Goal: Information Seeking & Learning: Learn about a topic

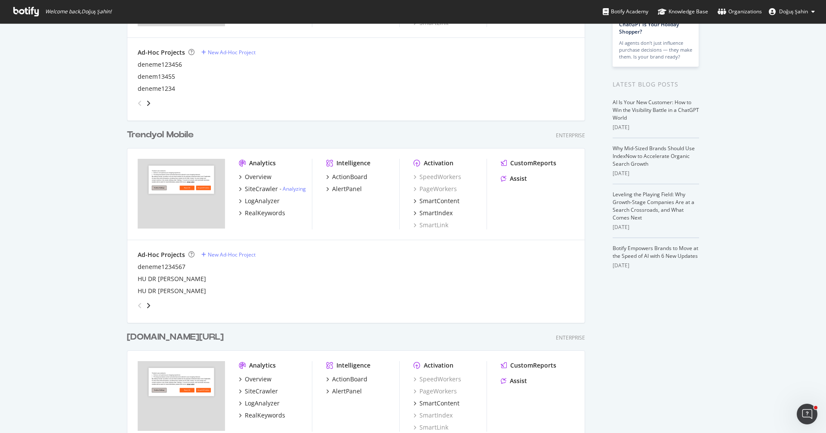
scroll to position [309, 0]
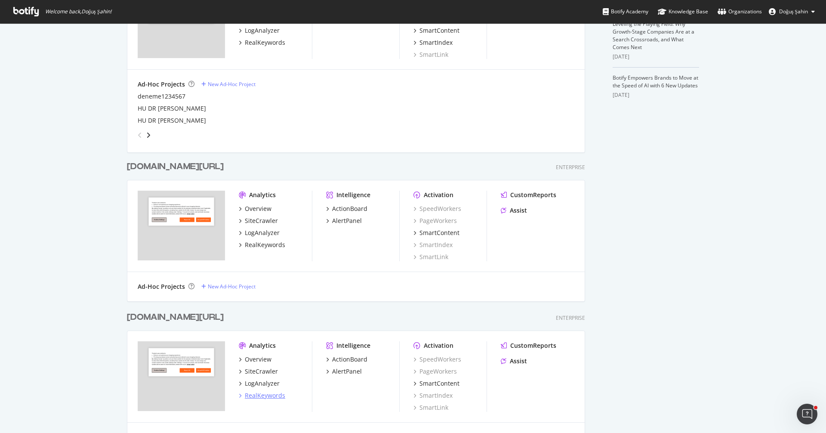
click at [274, 392] on div "RealKeywords" at bounding box center [265, 395] width 40 height 9
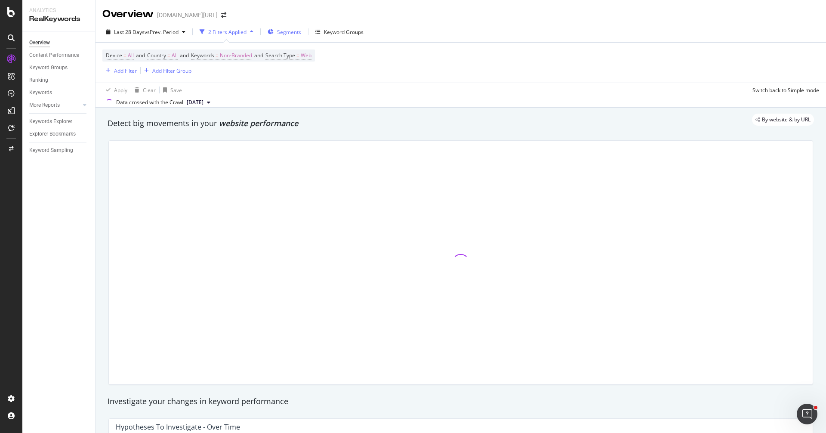
click at [295, 32] on span "Segments" at bounding box center [289, 31] width 24 height 7
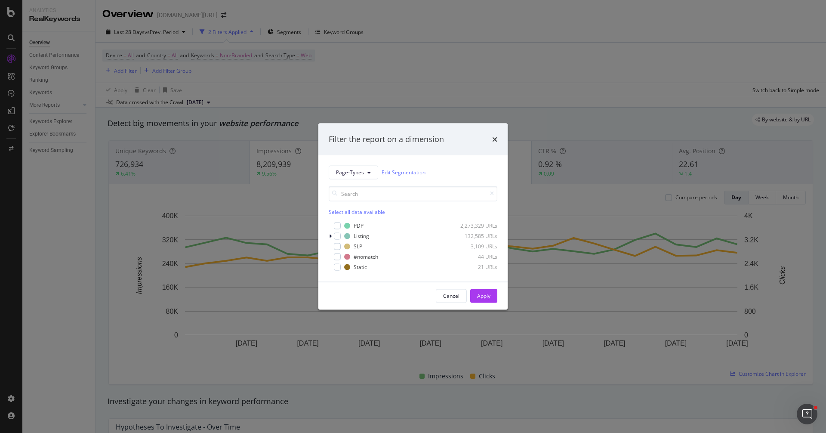
click at [118, 69] on div "Filter the report on a dimension Page-Types Edit Segmentation Select all data a…" at bounding box center [413, 216] width 826 height 433
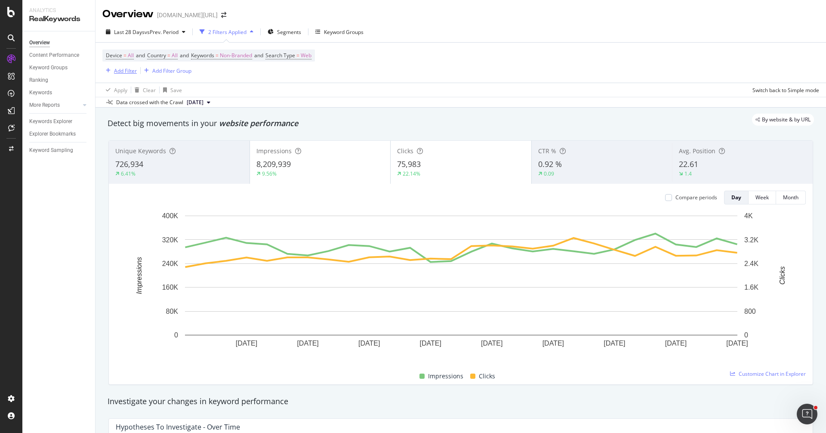
click at [124, 70] on div "Add Filter" at bounding box center [125, 70] width 23 height 7
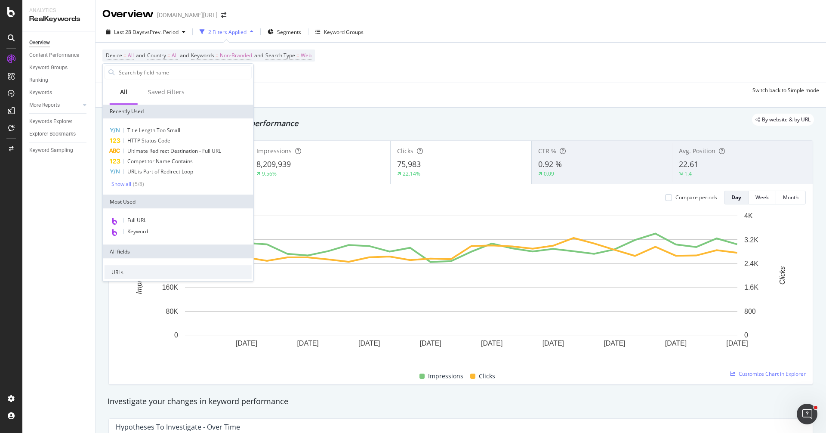
click at [304, 80] on div "Device = All and Country = All and Keywords = Non-Branded and Search Type = Web…" at bounding box center [460, 63] width 717 height 40
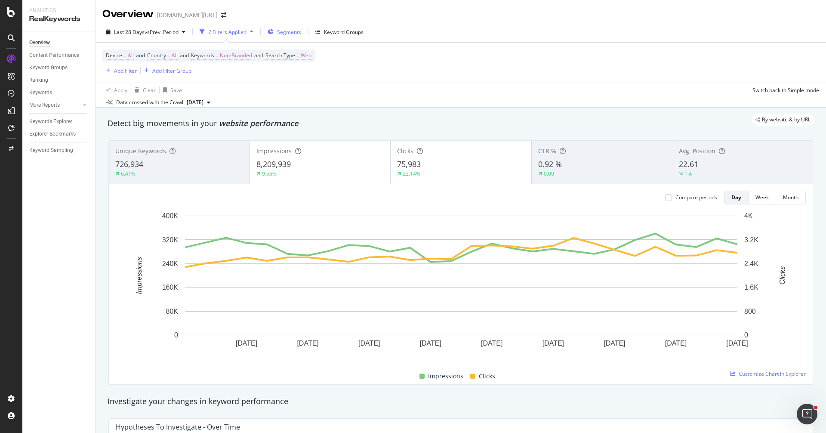
click at [292, 28] on span "Segments" at bounding box center [289, 31] width 24 height 7
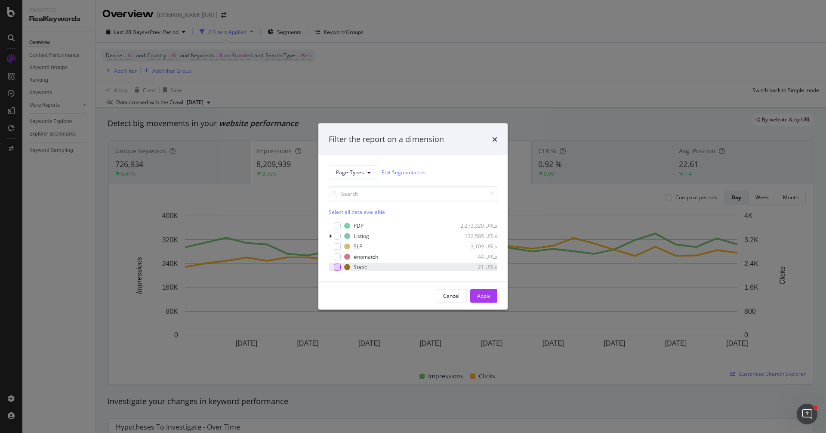
click at [337, 269] on div "modal" at bounding box center [337, 266] width 7 height 7
click at [485, 293] on div "Apply" at bounding box center [483, 295] width 13 height 7
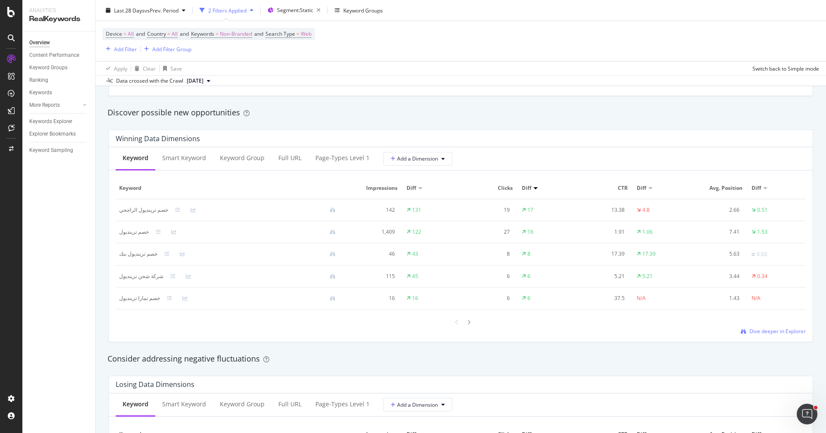
scroll to position [458, 0]
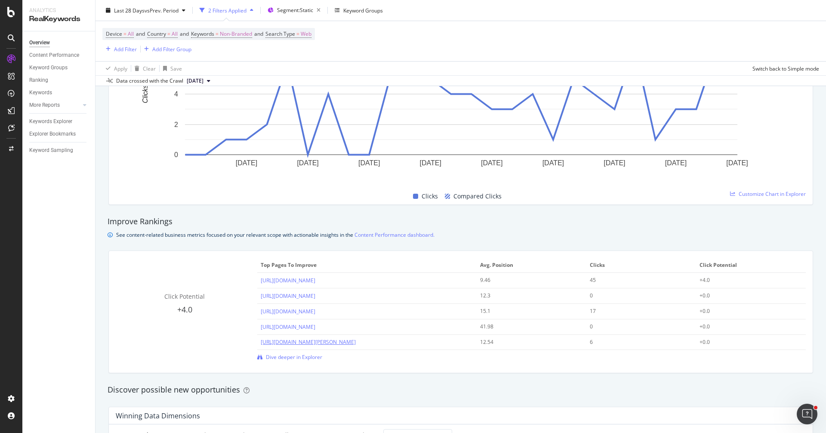
click at [353, 341] on link "[URL][DOMAIN_NAME][PERSON_NAME]" at bounding box center [308, 341] width 95 height 7
drag, startPoint x: 256, startPoint y: 341, endPoint x: 362, endPoint y: 341, distance: 106.3
click at [362, 341] on div "Click Potential +4.0 Top pages to improve Avg. Position Clicks Click Potential …" at bounding box center [461, 309] width 690 height 103
drag, startPoint x: 362, startPoint y: 341, endPoint x: 260, endPoint y: 341, distance: 102.0
click at [260, 341] on td "[URL][DOMAIN_NAME][PERSON_NAME]" at bounding box center [367, 342] width 220 height 15
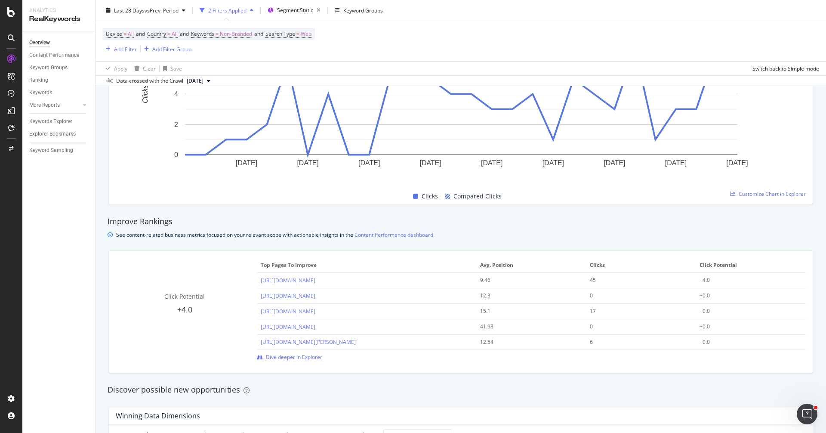
copy link "[URL][DOMAIN_NAME][PERSON_NAME]"
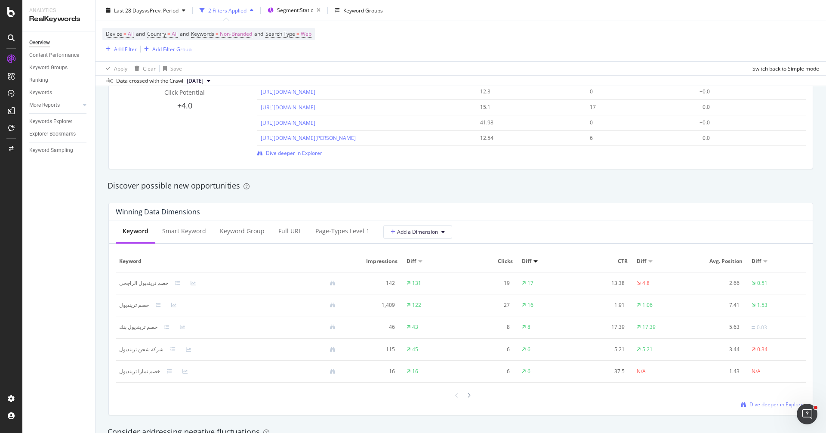
scroll to position [820, 0]
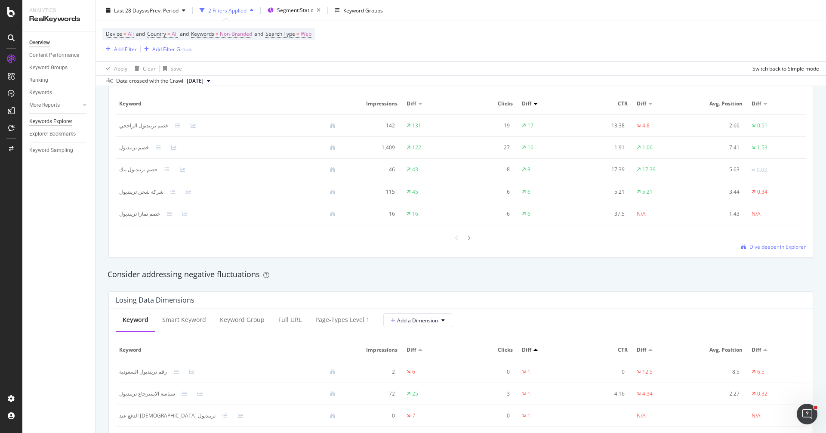
click at [50, 121] on div "Keywords Explorer" at bounding box center [50, 121] width 43 height 9
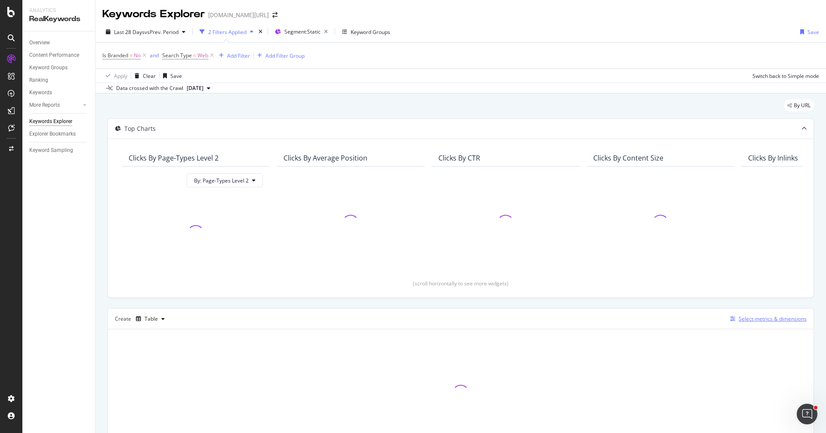
click at [785, 316] on div "Select metrics & dimensions" at bounding box center [773, 318] width 68 height 7
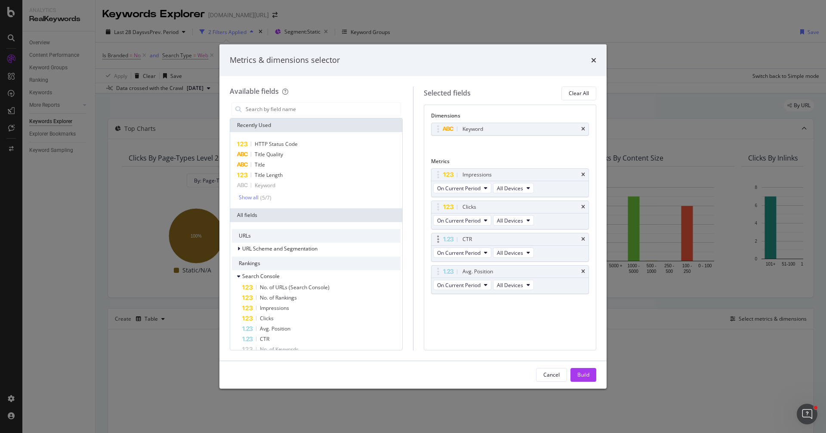
click at [584, 233] on div "CTR" at bounding box center [511, 239] width 158 height 12
click at [584, 237] on icon "times" at bounding box center [584, 239] width 4 height 5
click at [582, 237] on icon "times" at bounding box center [584, 239] width 4 height 5
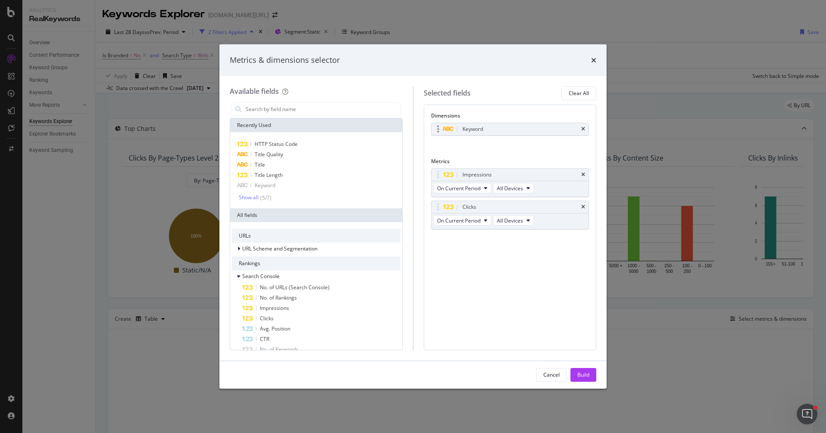
click at [586, 127] on div "Keyword" at bounding box center [511, 129] width 158 height 12
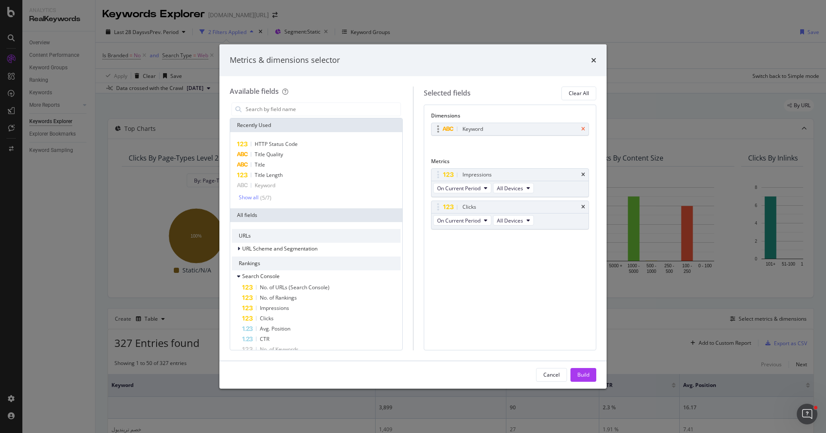
click at [585, 128] on icon "times" at bounding box center [584, 129] width 4 height 5
click at [264, 107] on input "modal" at bounding box center [323, 109] width 156 height 13
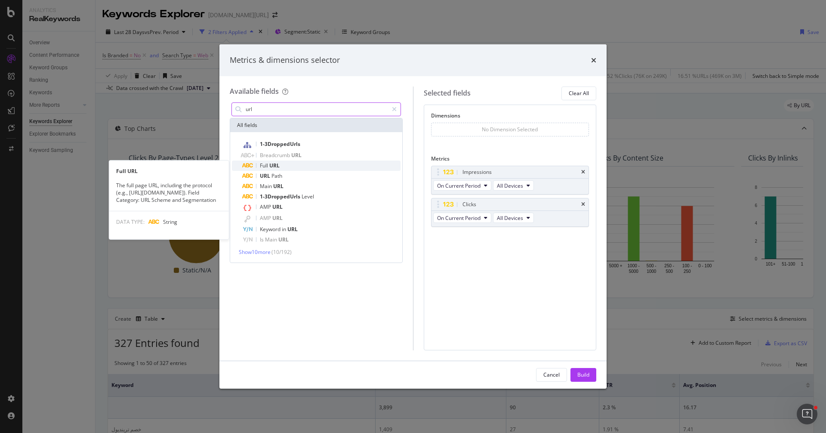
type input "url"
click at [280, 167] on div "Full URL" at bounding box center [321, 166] width 158 height 10
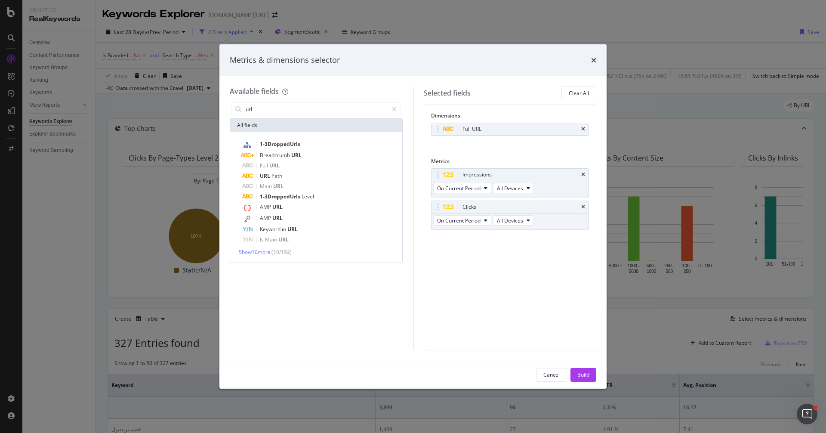
click at [588, 375] on div "Build" at bounding box center [584, 374] width 12 height 7
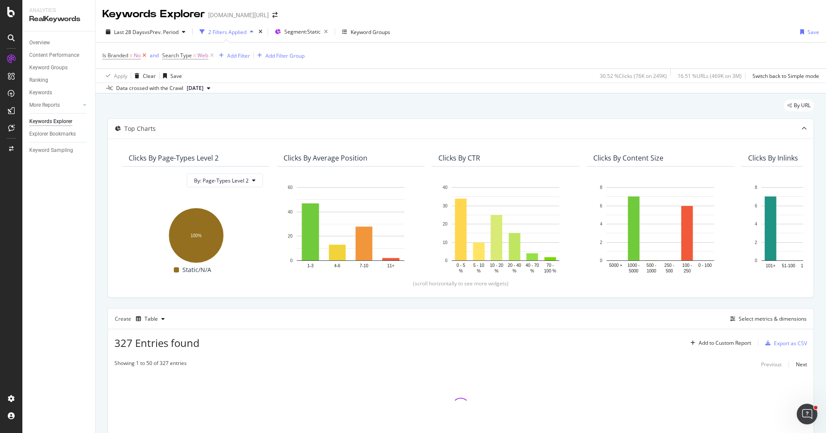
click at [144, 56] on icon at bounding box center [144, 55] width 7 height 9
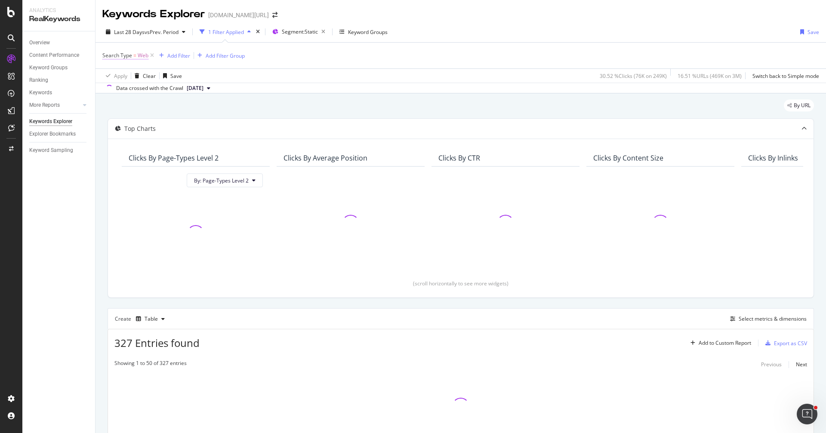
click at [126, 56] on span "Search Type" at bounding box center [117, 55] width 30 height 7
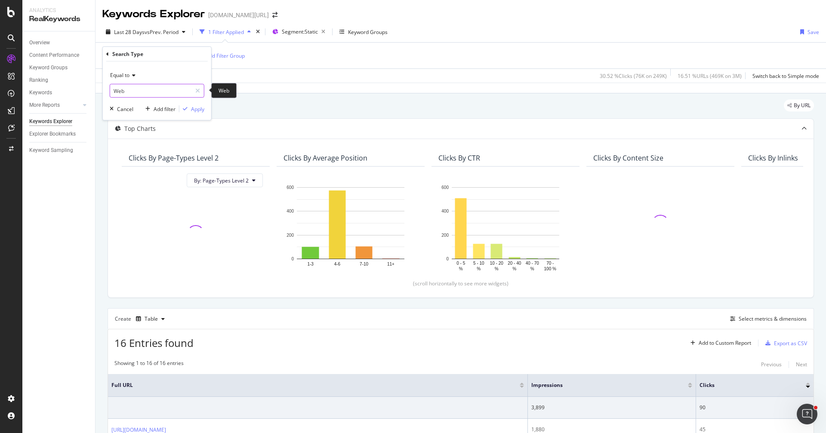
click at [135, 87] on input "Web" at bounding box center [150, 91] width 81 height 14
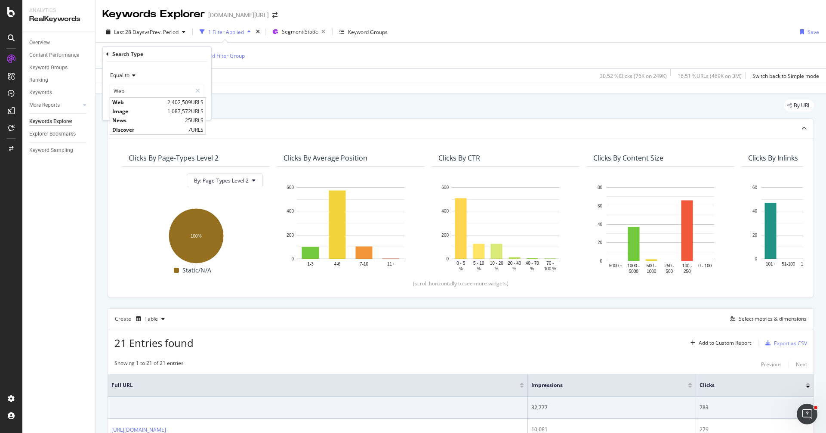
click at [353, 337] on div "21 Entries found Add to Custom Report Export as CSV" at bounding box center [461, 339] width 706 height 21
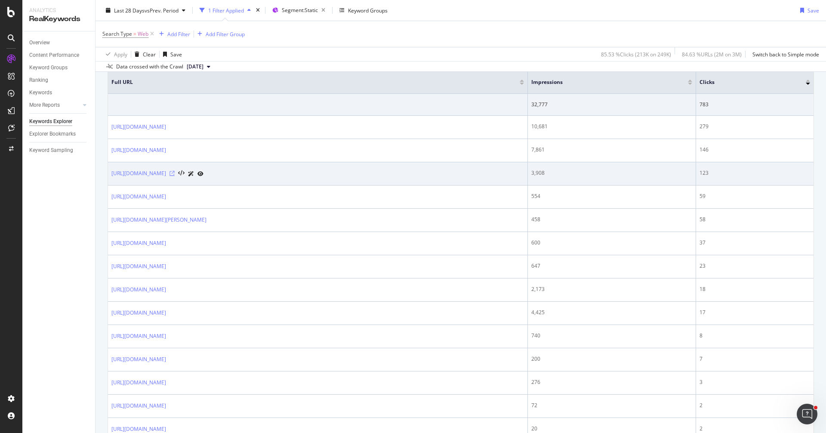
click at [175, 172] on icon at bounding box center [172, 173] width 5 height 5
drag, startPoint x: 108, startPoint y: 170, endPoint x: 201, endPoint y: 170, distance: 93.8
click at [202, 170] on td "[URL][DOMAIN_NAME]" at bounding box center [318, 173] width 420 height 23
copy link "[URL][DOMAIN_NAME]"
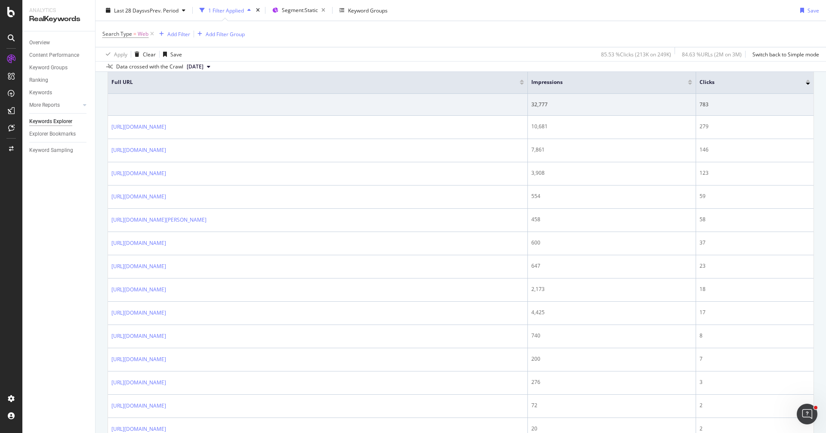
click at [93, 247] on div "Overview Content Performance Keyword Groups Ranking Keywords More Reports Count…" at bounding box center [58, 232] width 73 height 402
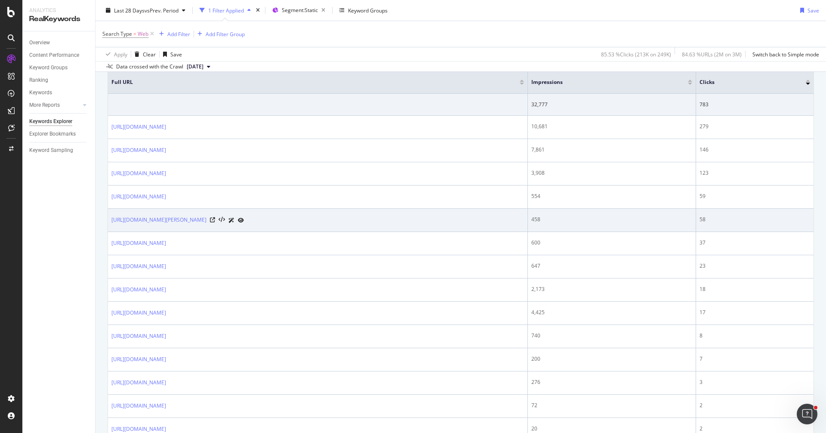
drag, startPoint x: 108, startPoint y: 219, endPoint x: 204, endPoint y: 219, distance: 96.0
click at [204, 219] on td "[URL][DOMAIN_NAME][PERSON_NAME]" at bounding box center [318, 220] width 420 height 23
copy link "[URL][DOMAIN_NAME][PERSON_NAME]"
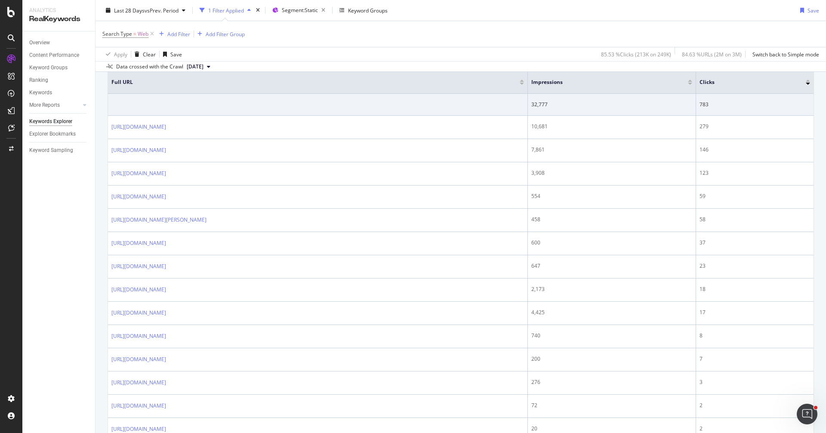
click at [87, 273] on div "Overview Content Performance Keyword Groups Ranking Keywords More Reports Count…" at bounding box center [58, 232] width 73 height 402
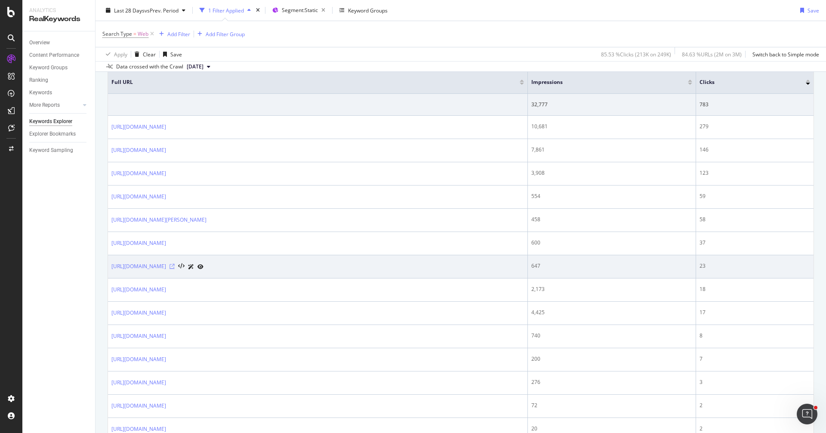
click at [175, 264] on icon at bounding box center [172, 266] width 5 height 5
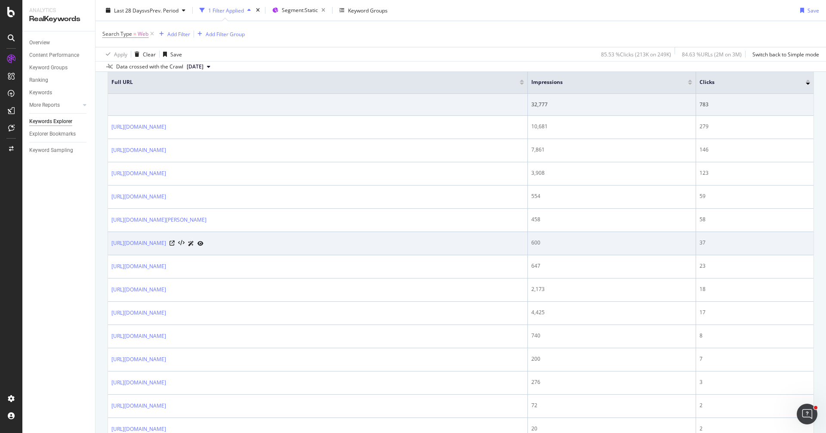
scroll to position [319, 0]
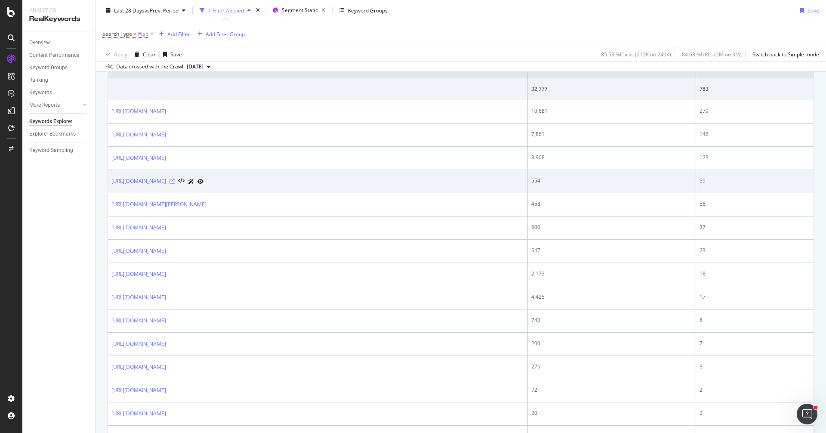
click at [175, 180] on icon at bounding box center [172, 181] width 5 height 5
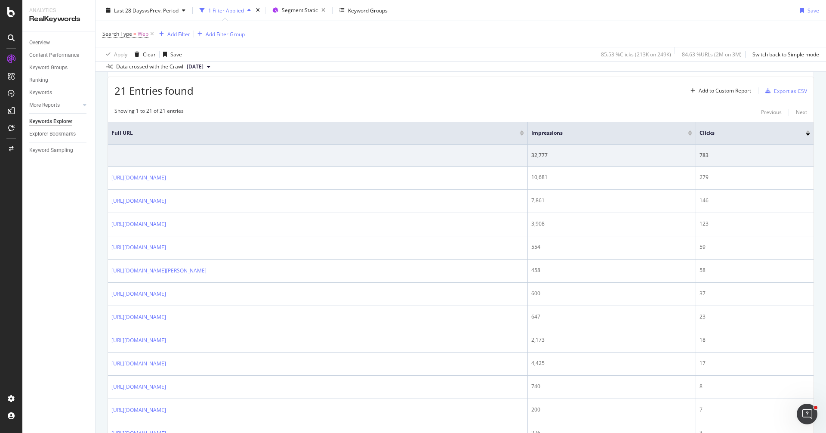
scroll to position [221, 0]
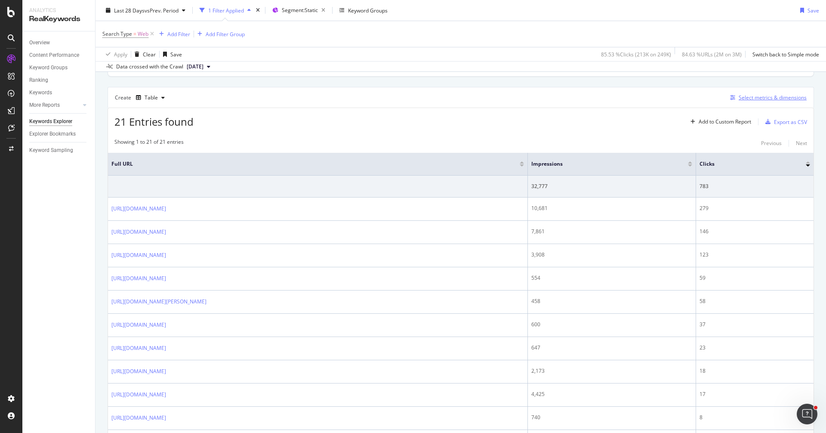
click at [753, 98] on div "Select metrics & dimensions" at bounding box center [773, 97] width 68 height 7
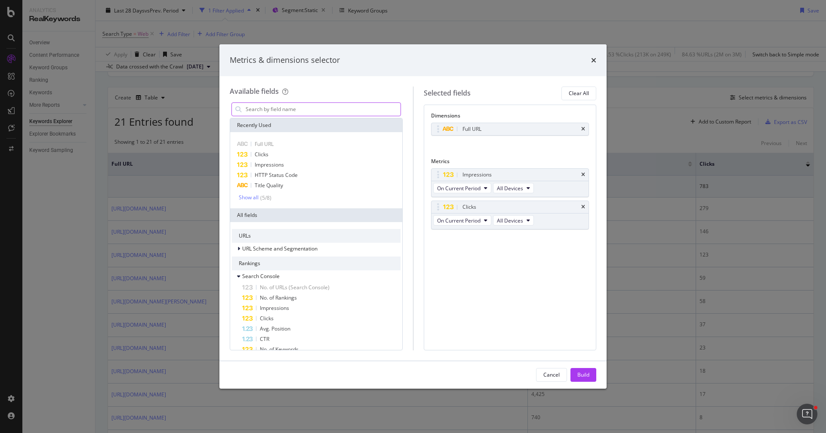
click at [295, 111] on input "modal" at bounding box center [323, 109] width 156 height 13
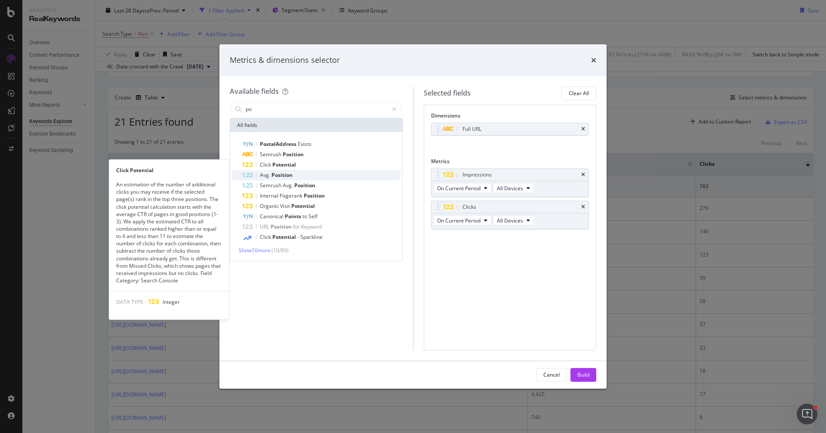
type input "po"
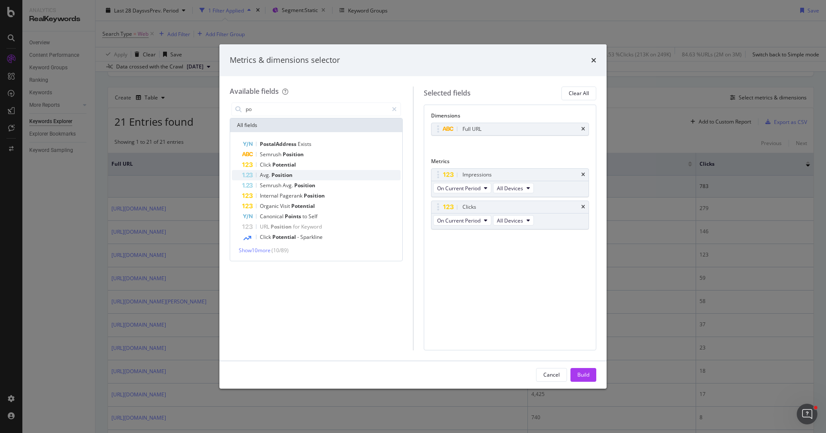
click at [292, 173] on div "Avg. Position" at bounding box center [321, 175] width 158 height 10
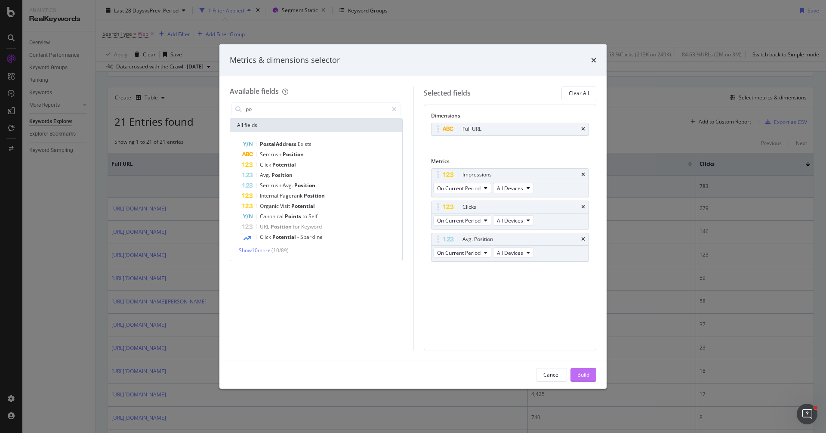
click at [581, 371] on div "Build" at bounding box center [584, 374] width 12 height 7
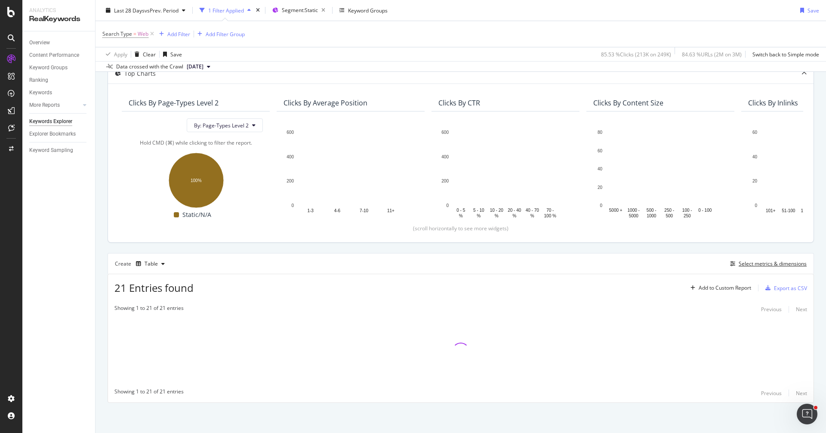
scroll to position [54, 0]
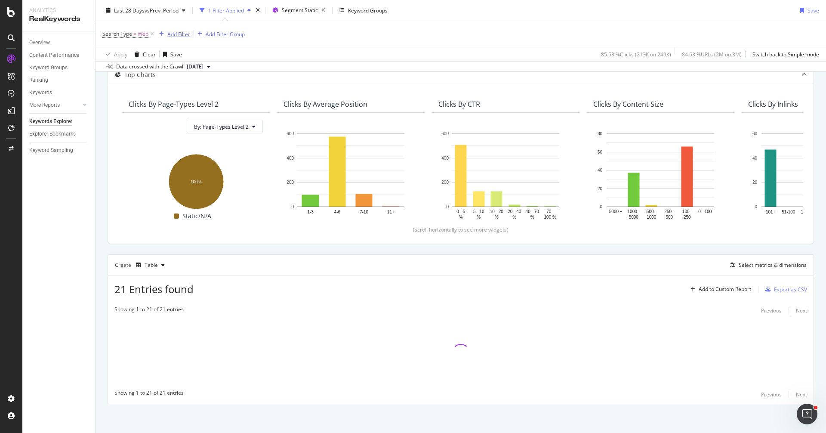
click at [170, 34] on div "Add Filter" at bounding box center [178, 33] width 23 height 7
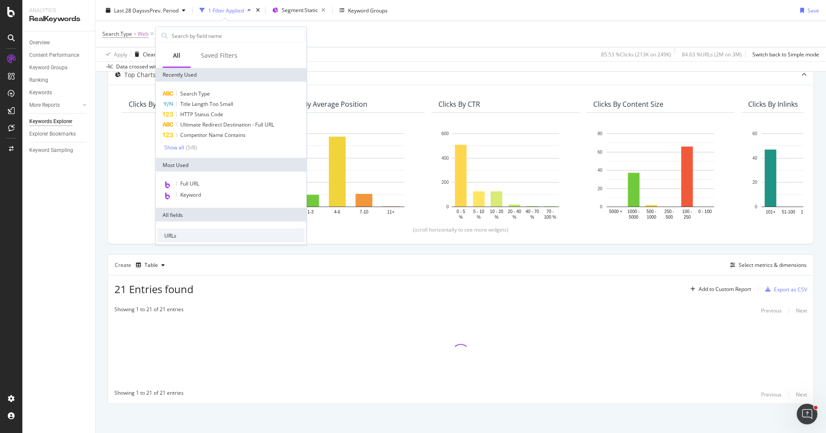
click at [345, 249] on div "Top Charts Clicks By Page-Types Level 2 By: Page-Types Level 2 Hold CMD (⌘) whi…" at bounding box center [461, 235] width 707 height 340
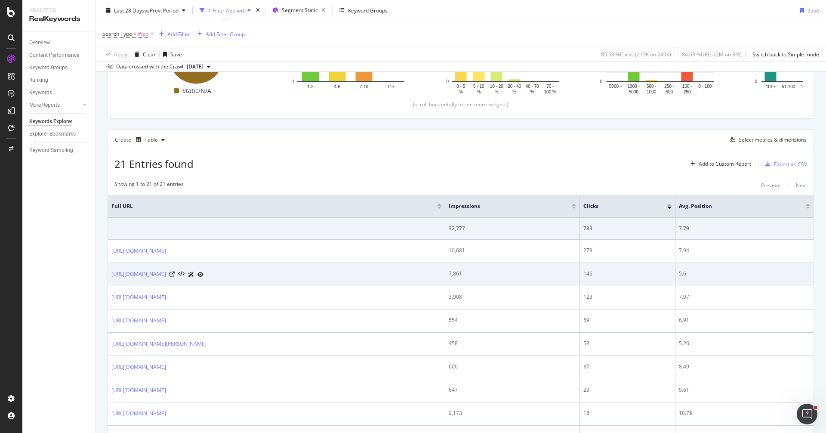
scroll to position [182, 0]
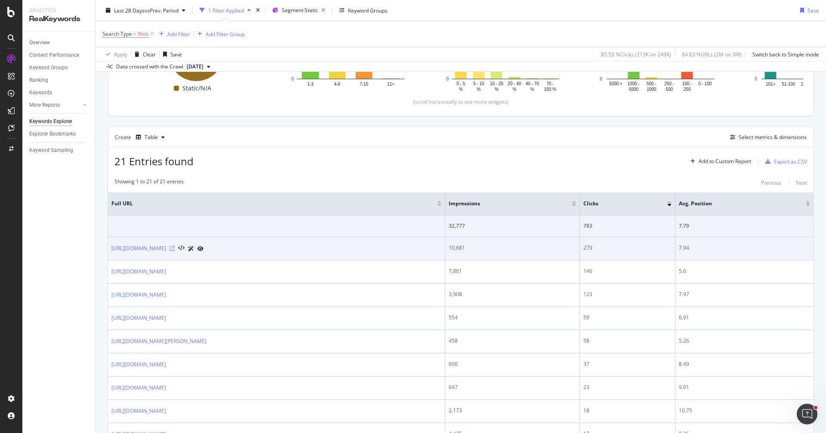
click at [175, 247] on icon at bounding box center [172, 248] width 5 height 5
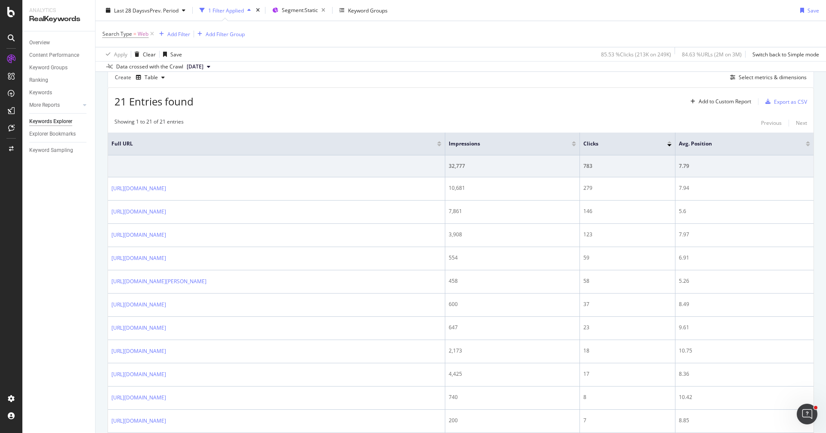
scroll to position [246, 0]
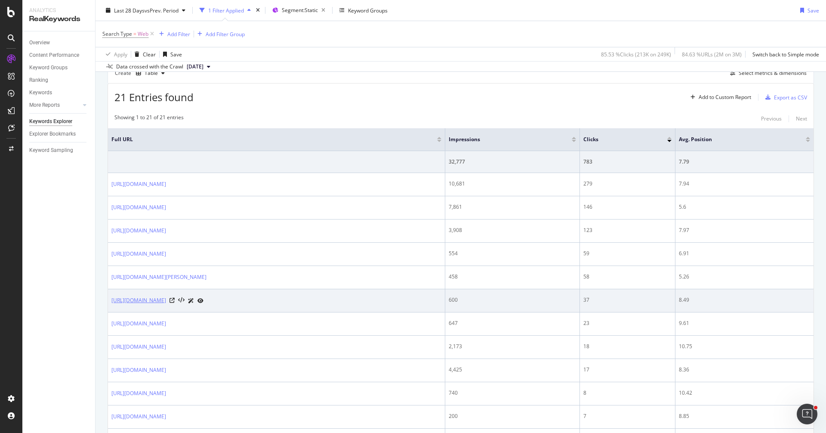
click at [166, 300] on link "[URL][DOMAIN_NAME]" at bounding box center [138, 300] width 55 height 9
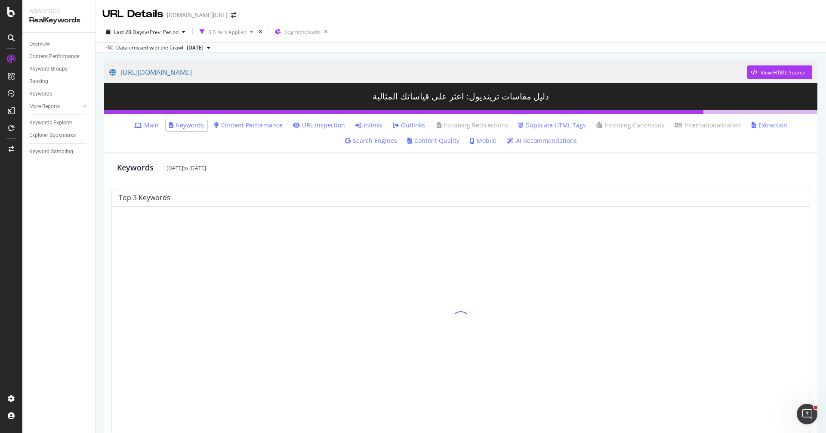
click at [214, 124] on link "Content Performance" at bounding box center [248, 125] width 68 height 9
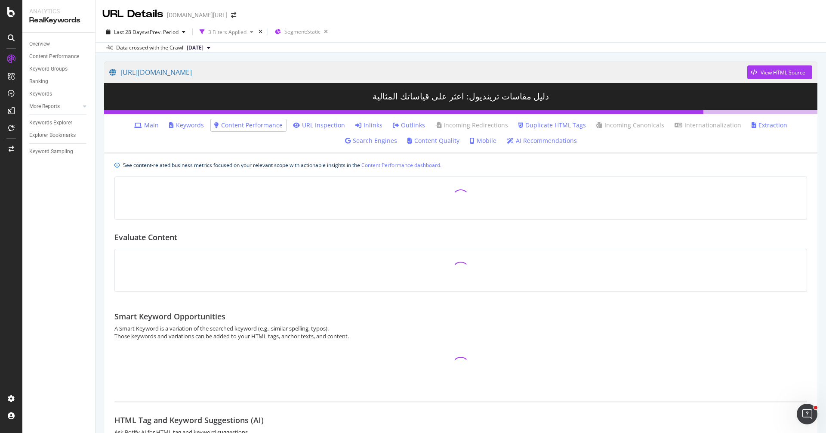
click at [9, 46] on div at bounding box center [11, 39] width 21 height 17
click at [59, 45] on link "Overview" at bounding box center [59, 44] width 60 height 9
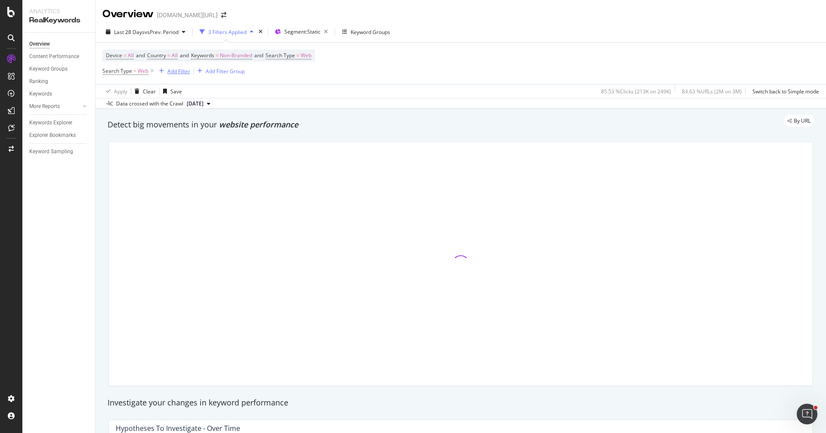
click at [177, 74] on div "Add Filter" at bounding box center [178, 71] width 23 height 7
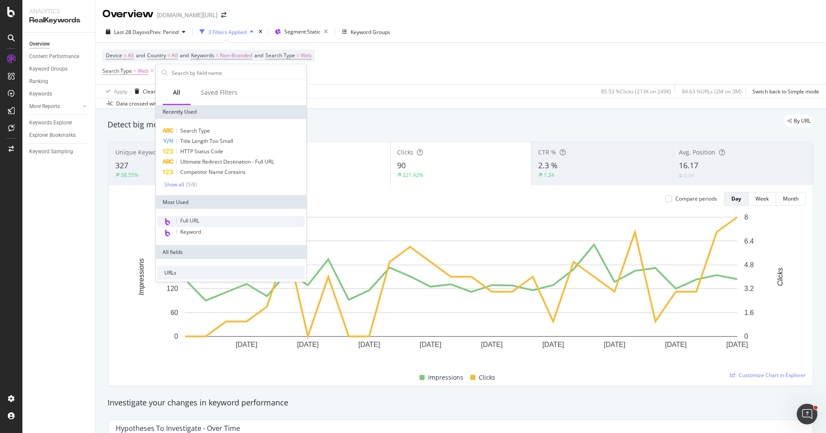
click at [204, 218] on div "Full URL" at bounding box center [231, 221] width 147 height 11
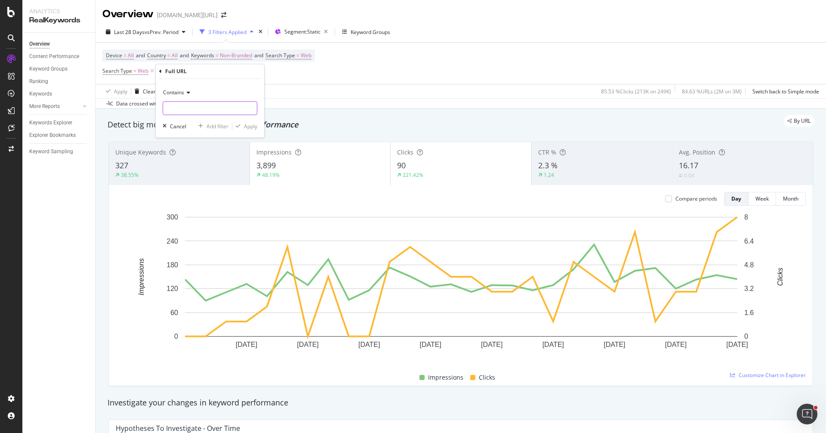
click at [192, 111] on input "text" at bounding box center [210, 108] width 94 height 14
type input "trendyol-size-guide"
click at [251, 128] on div "Apply" at bounding box center [250, 126] width 13 height 7
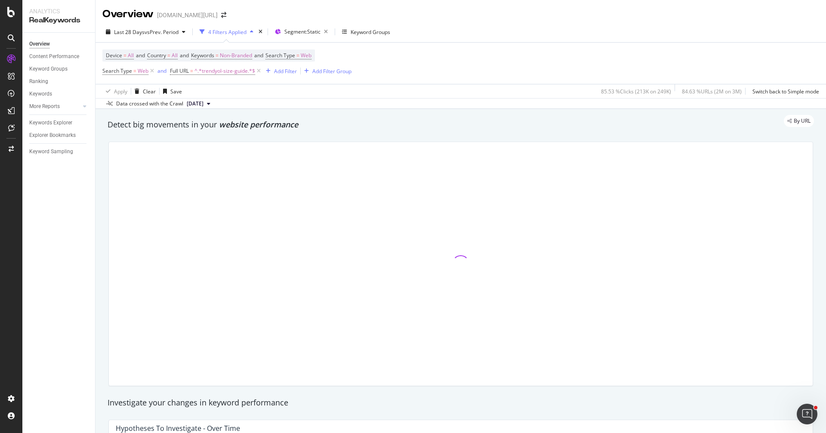
click at [233, 48] on div "Device = All and Country = All and Keywords = Non-Branded and Search Type = Web…" at bounding box center [460, 63] width 717 height 41
click at [233, 57] on span "Non-Branded" at bounding box center [236, 56] width 32 height 12
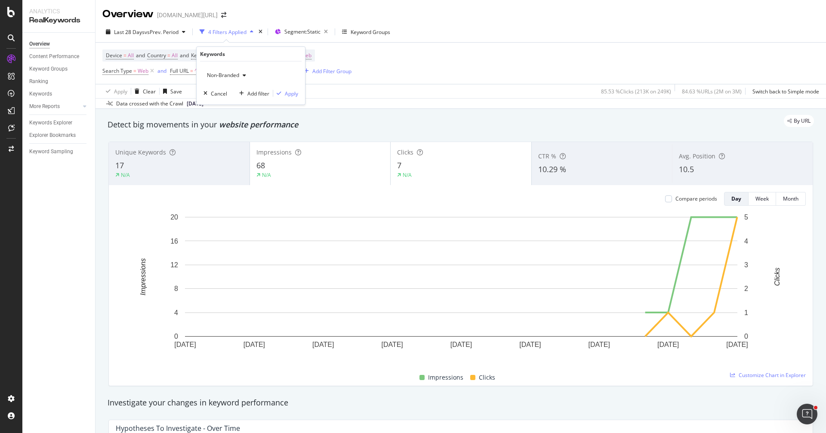
click at [229, 72] on span "Non-Branded" at bounding box center [222, 74] width 36 height 7
click at [235, 138] on span "All" at bounding box center [255, 142] width 88 height 8
click at [292, 93] on div "Apply" at bounding box center [291, 93] width 13 height 7
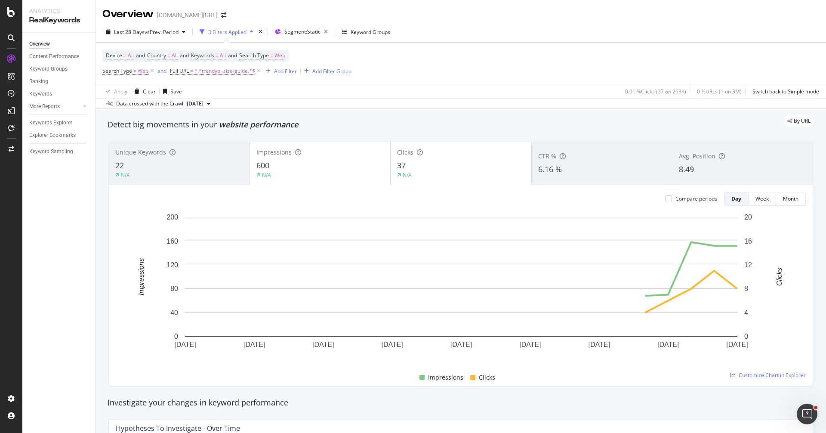
click at [693, 168] on span "8.49" at bounding box center [686, 169] width 15 height 10
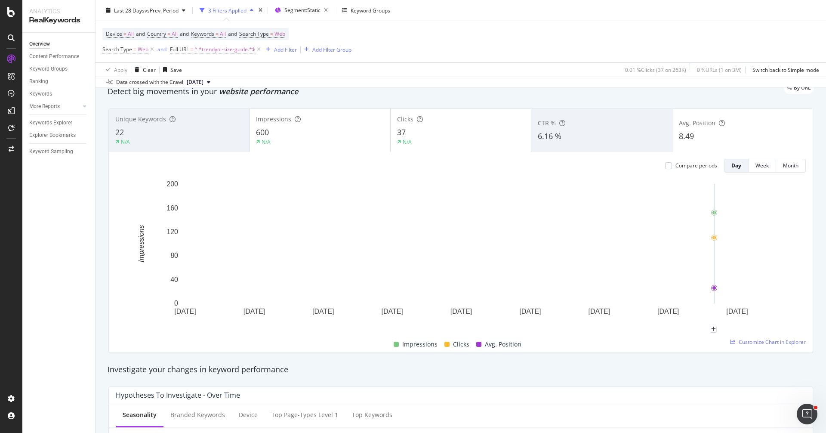
scroll to position [13, 0]
